Goal: Information Seeking & Learning: Learn about a topic

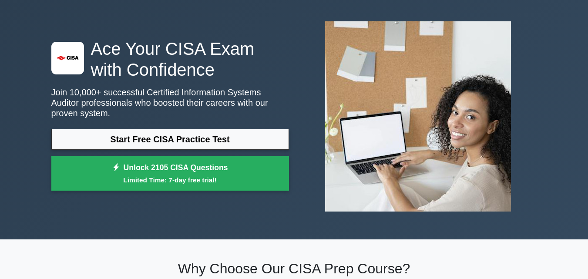
scroll to position [44, 0]
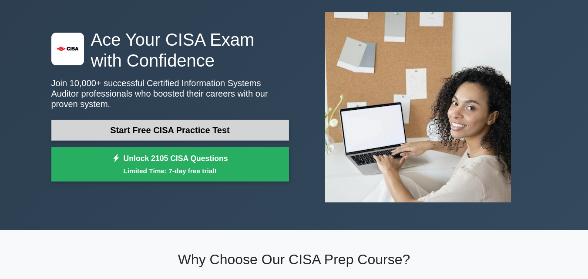
click at [203, 128] on link "Start Free CISA Practice Test" at bounding box center [170, 130] width 238 height 21
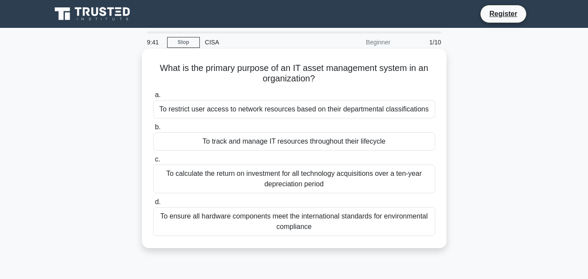
click at [260, 110] on div "To restrict user access to network resources based on their departmental classi…" at bounding box center [294, 109] width 282 height 18
click at [153, 98] on input "a. To restrict user access to network resources based on their departmental cla…" at bounding box center [153, 95] width 0 height 6
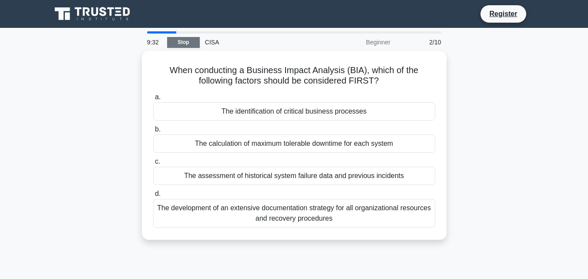
click at [185, 41] on link "Stop" at bounding box center [183, 42] width 33 height 11
